Goal: Task Accomplishment & Management: Manage account settings

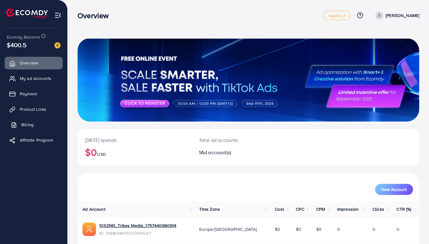
click at [30, 124] on span "Billing" at bounding box center [27, 125] width 12 height 6
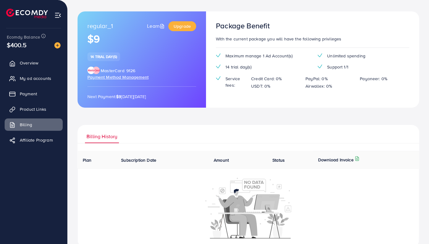
scroll to position [33, 0]
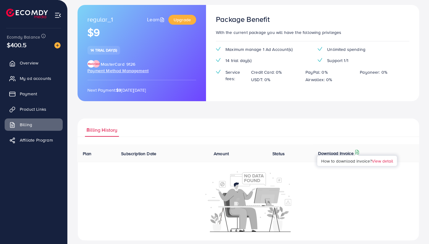
click at [357, 150] on icon at bounding box center [356, 152] width 5 height 5
click at [30, 96] on span "Payment" at bounding box center [29, 94] width 17 height 6
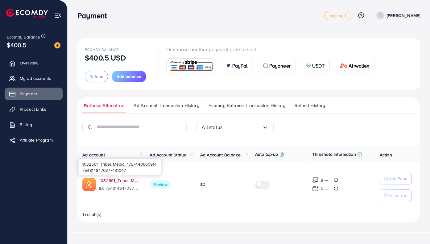
click at [116, 181] on link "1032561_Tribes Media_1757440660914" at bounding box center [119, 180] width 41 height 6
click at [273, 105] on span "Ecomdy Balance Transaction History" at bounding box center [247, 105] width 77 height 7
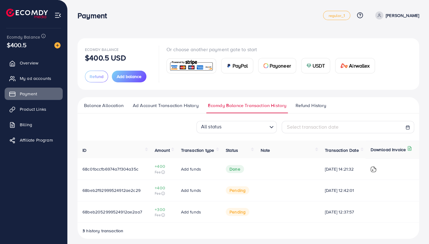
scroll to position [4, 0]
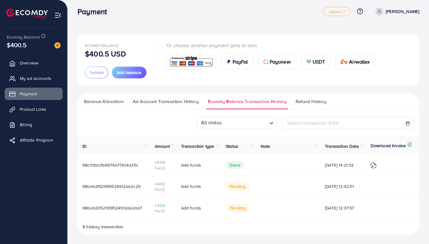
click at [113, 102] on span "Balance Allocation" at bounding box center [104, 101] width 40 height 7
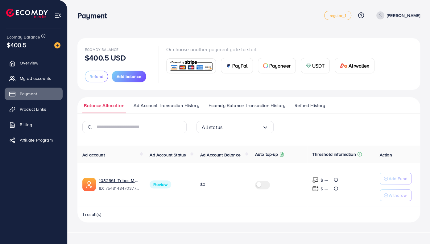
click at [145, 102] on span "Ad Account Transaction History" at bounding box center [167, 105] width 66 height 7
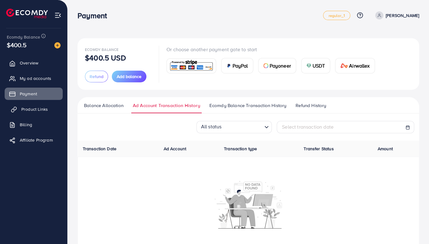
click at [35, 110] on span "Product Links" at bounding box center [34, 109] width 27 height 6
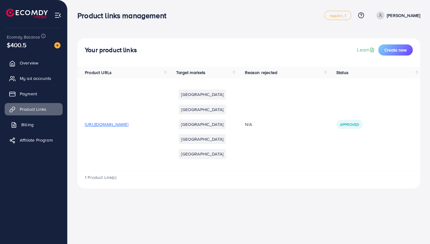
click at [25, 124] on span "Billing" at bounding box center [27, 125] width 12 height 6
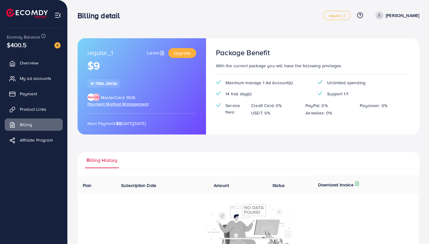
scroll to position [32, 0]
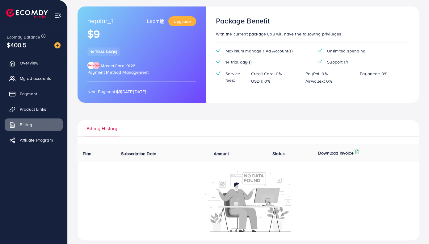
click at [25, 44] on span "$400.5" at bounding box center [17, 44] width 20 height 9
click at [21, 36] on span "Ecomdy Balance" at bounding box center [23, 37] width 33 height 6
click at [57, 14] on img at bounding box center [57, 15] width 7 height 7
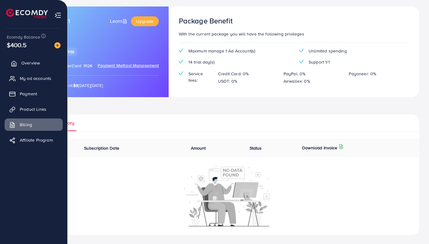
click at [26, 62] on span "Overview" at bounding box center [30, 63] width 19 height 6
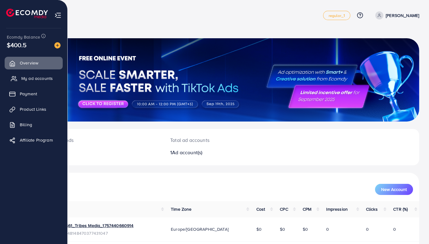
click at [28, 74] on link "My ad accounts" at bounding box center [34, 78] width 58 height 12
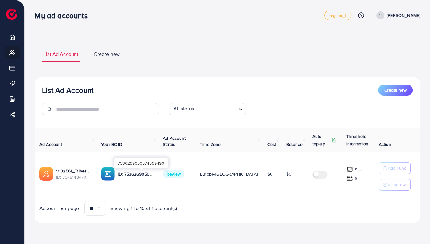
click at [134, 174] on p "ID: 7536269050574569490" at bounding box center [135, 173] width 35 height 7
click at [119, 145] on span "Your BC ID" at bounding box center [111, 144] width 21 height 6
click at [128, 173] on p "ID: 7536269050574569490" at bounding box center [135, 173] width 35 height 7
click at [313, 176] on label at bounding box center [321, 174] width 17 height 7
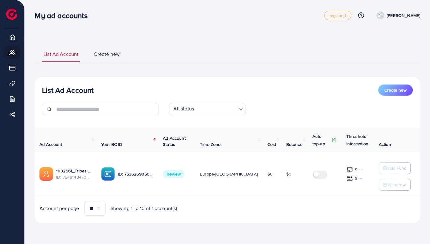
click at [313, 176] on label at bounding box center [321, 174] width 17 height 7
click at [347, 145] on p "Threshold information" at bounding box center [362, 140] width 30 height 15
click at [347, 140] on p "Threshold information" at bounding box center [362, 140] width 30 height 15
click at [384, 143] on span "Action" at bounding box center [385, 144] width 12 height 6
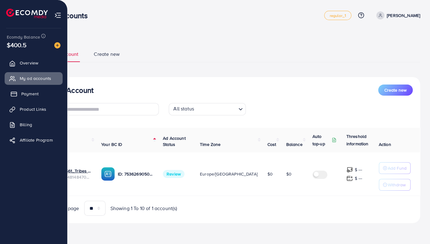
click at [28, 94] on span "Payment" at bounding box center [29, 94] width 17 height 6
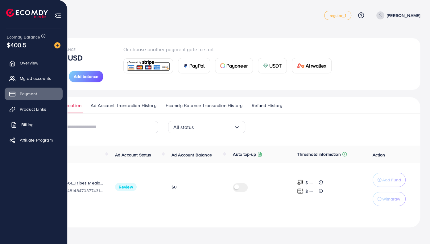
click at [27, 123] on span "Billing" at bounding box center [27, 125] width 12 height 6
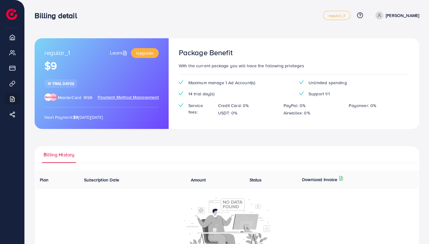
click at [124, 54] on line at bounding box center [125, 54] width 2 height 0
click at [398, 17] on p "[PERSON_NAME]" at bounding box center [401, 15] width 33 height 7
click at [382, 50] on span "Log out" at bounding box center [381, 50] width 17 height 7
